Goal: Task Accomplishment & Management: Use online tool/utility

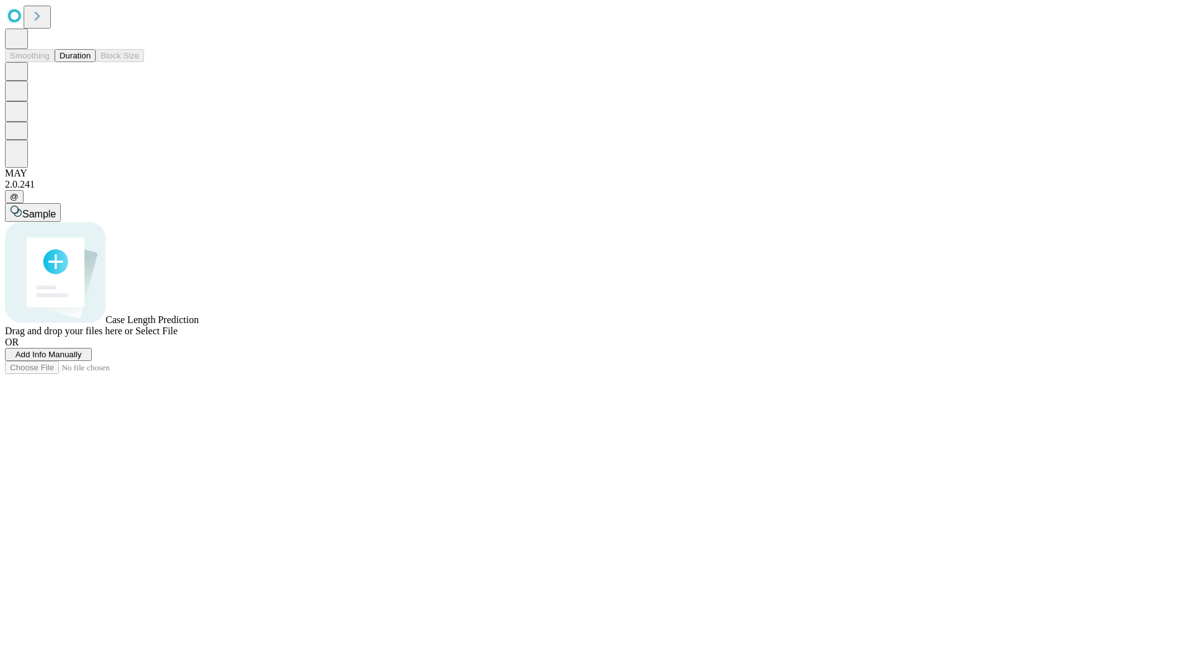
click at [91, 62] on button "Duration" at bounding box center [75, 55] width 41 height 13
click at [82, 359] on span "Add Info Manually" at bounding box center [49, 354] width 66 height 9
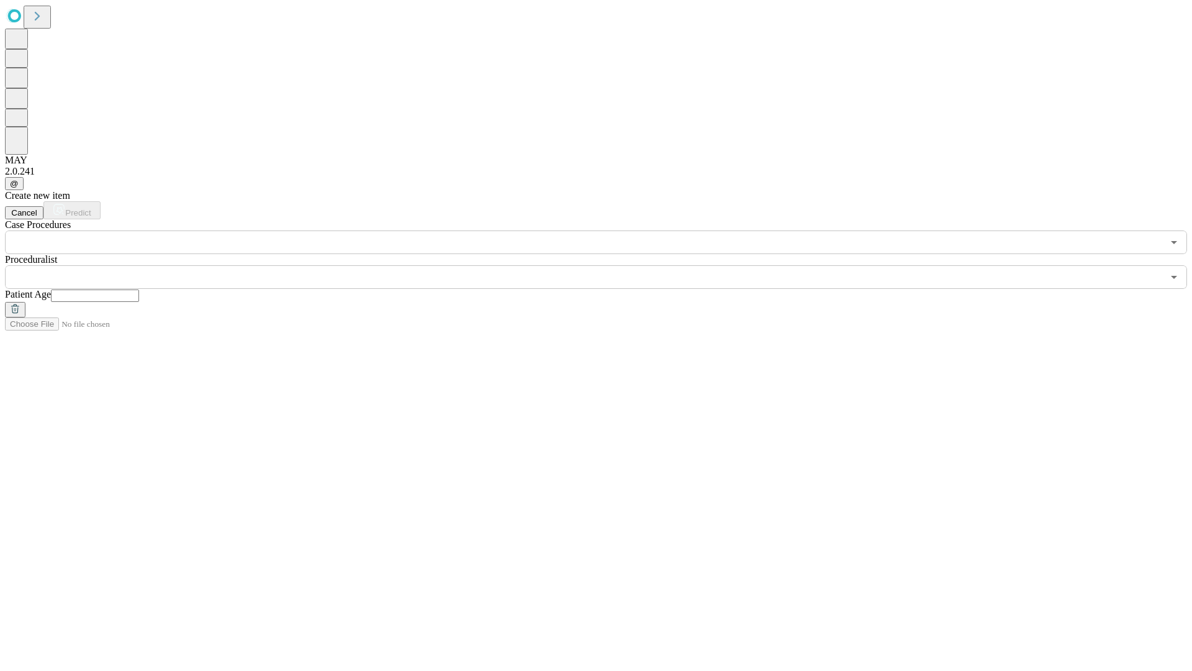
click at [139, 289] on input "text" at bounding box center [95, 295] width 88 height 12
